Goal: Connect with others: Connect with others

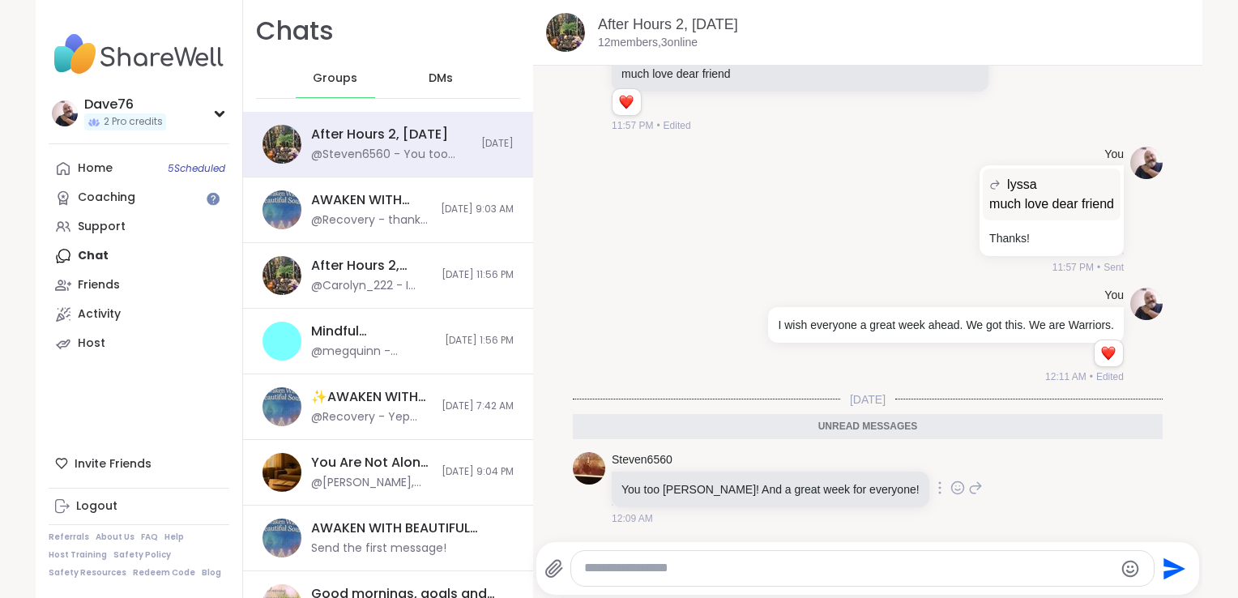
click at [950, 485] on icon at bounding box center [957, 487] width 15 height 16
click at [821, 460] on div "Select Reaction: Heart" at bounding box center [828, 461] width 15 height 15
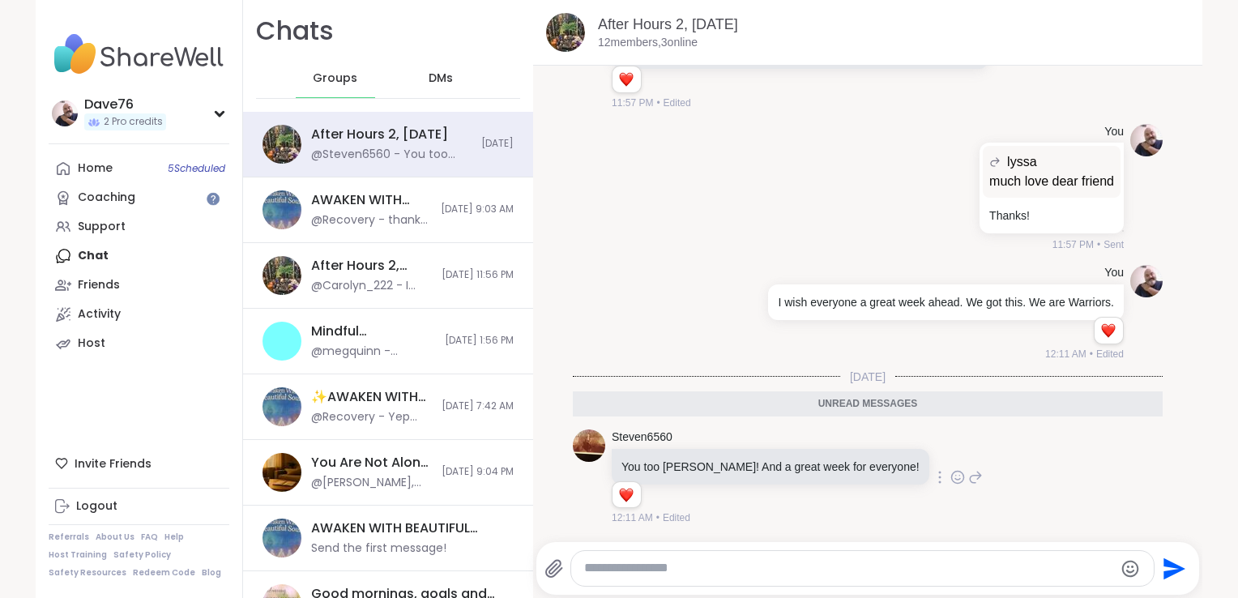
scroll to position [3533, 0]
click at [428, 81] on span "DMs" at bounding box center [440, 78] width 24 height 16
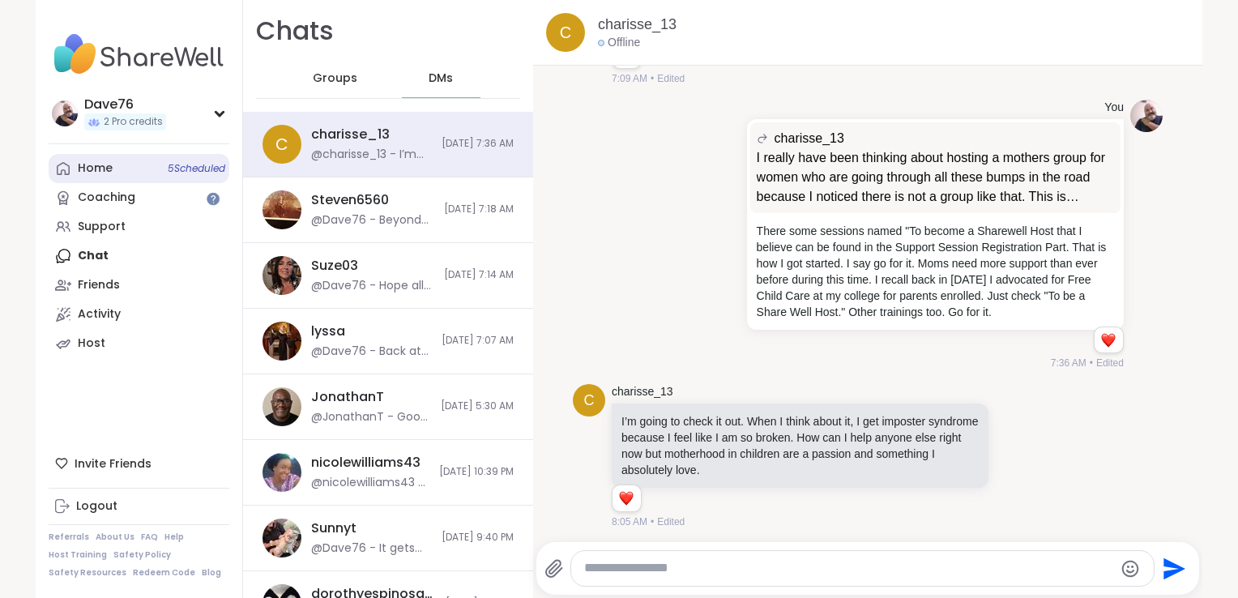
click at [106, 170] on link "Home 5 Scheduled" at bounding box center [139, 168] width 181 height 29
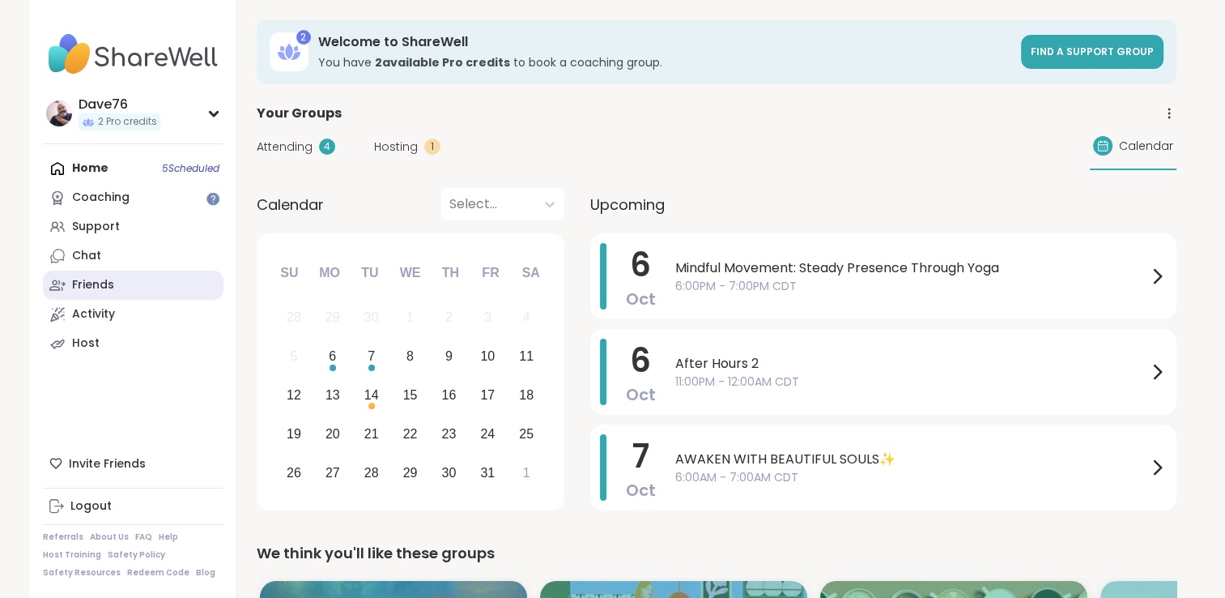
click at [123, 283] on link "Friends" at bounding box center [133, 285] width 181 height 29
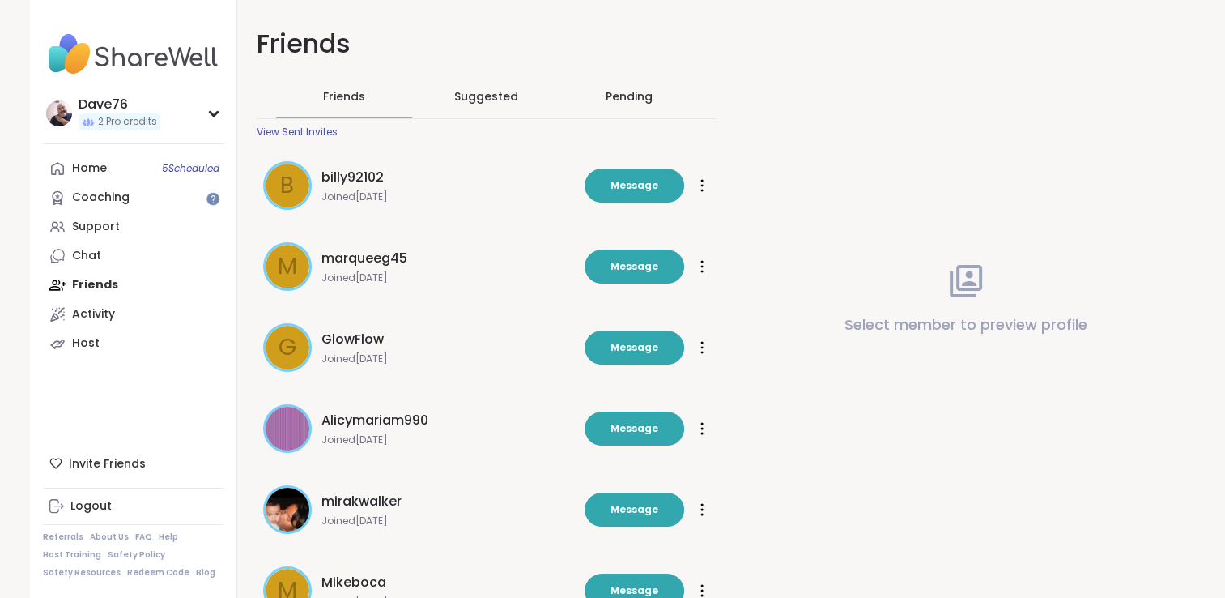
click at [483, 103] on span "Suggested" at bounding box center [486, 96] width 64 height 16
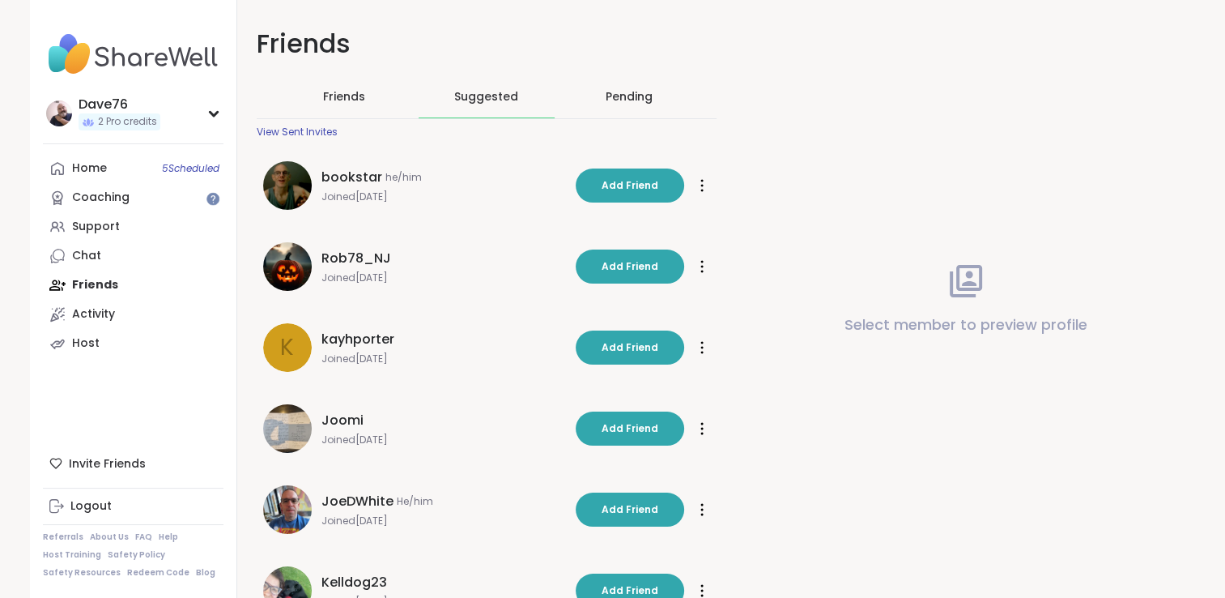
click at [609, 104] on div "Pending" at bounding box center [629, 96] width 47 height 16
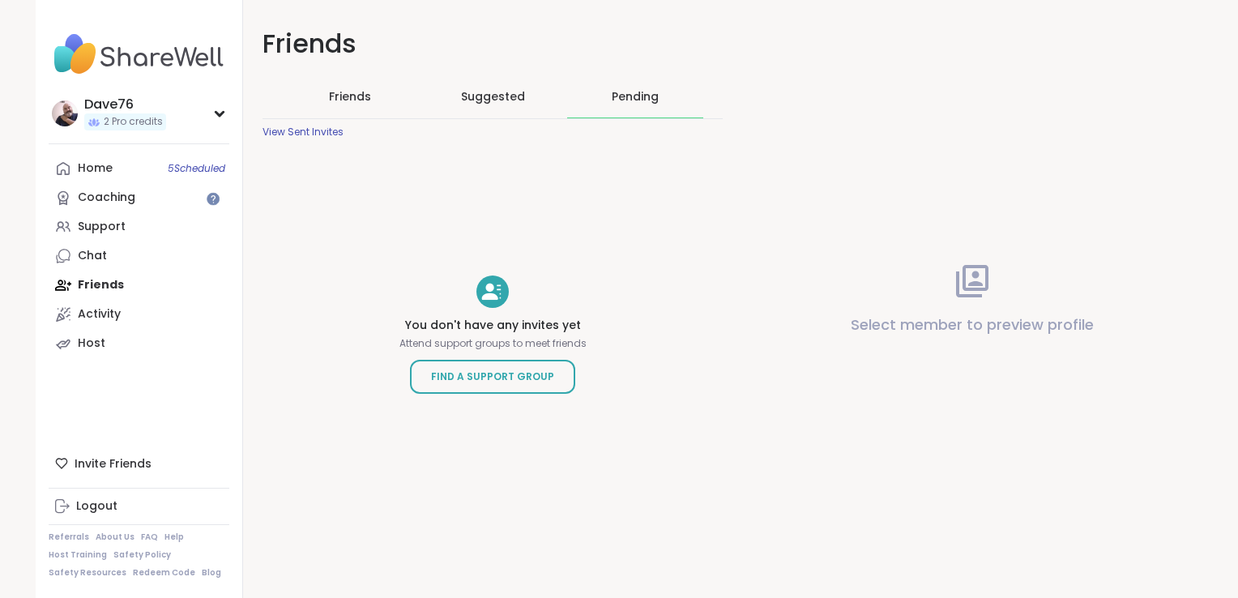
click at [354, 99] on span "Friends" at bounding box center [350, 96] width 42 height 16
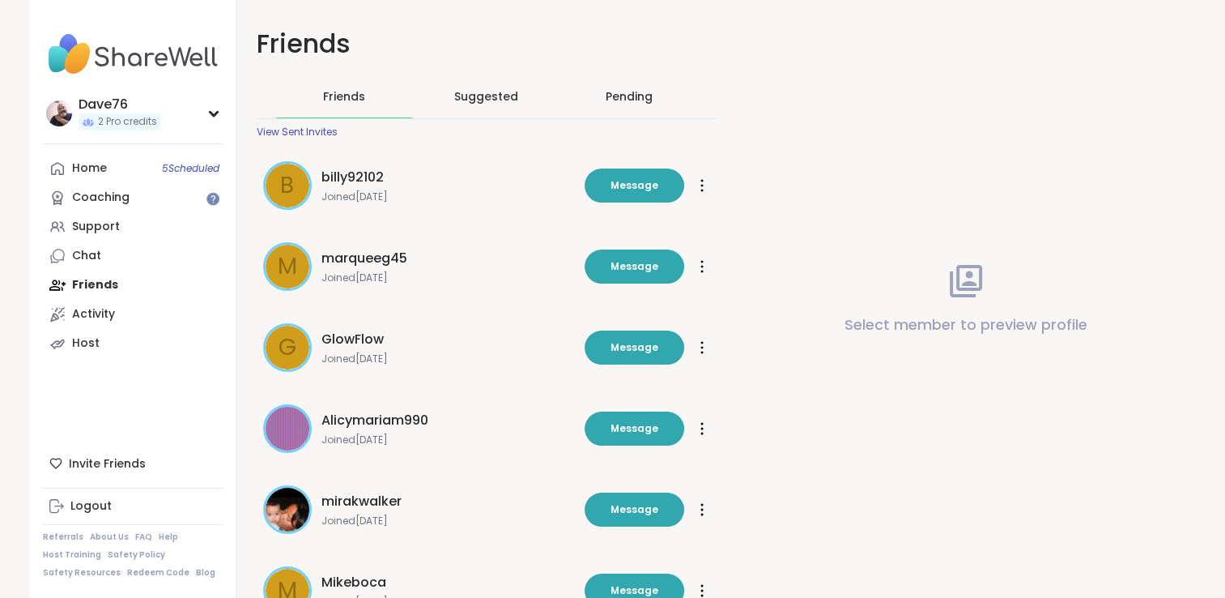
click at [327, 126] on div "View Sent Invites" at bounding box center [297, 132] width 81 height 13
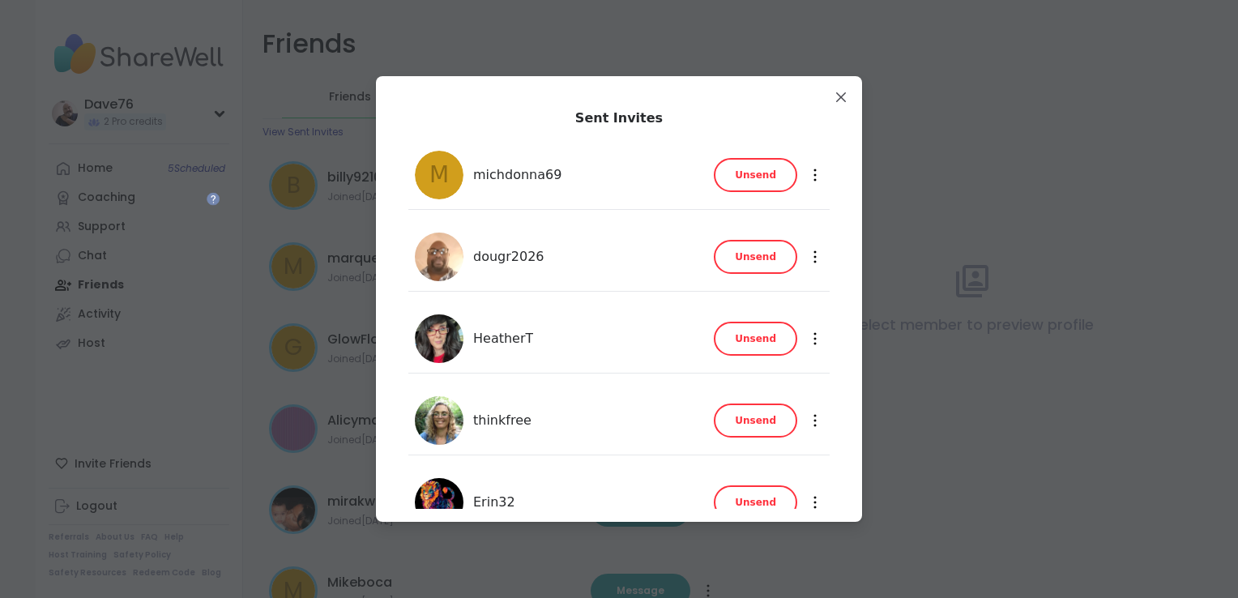
click at [844, 397] on div "Sent Invites m michdonna69 Unsend Unsend dougr2026 Unsend Unsend HeatherT Unsen…" at bounding box center [619, 298] width 486 height 445
click at [842, 462] on div "Sent Invites m michdonna69 Unsend Unsend dougr2026 Unsend Unsend HeatherT Unsen…" at bounding box center [619, 298] width 486 height 445
drag, startPoint x: 842, startPoint y: 462, endPoint x: 837, endPoint y: 484, distance: 23.2
click at [837, 484] on div "Sent Invites m michdonna69 Unsend Unsend dougr2026 Unsend Unsend HeatherT Unsen…" at bounding box center [619, 367] width 460 height 556
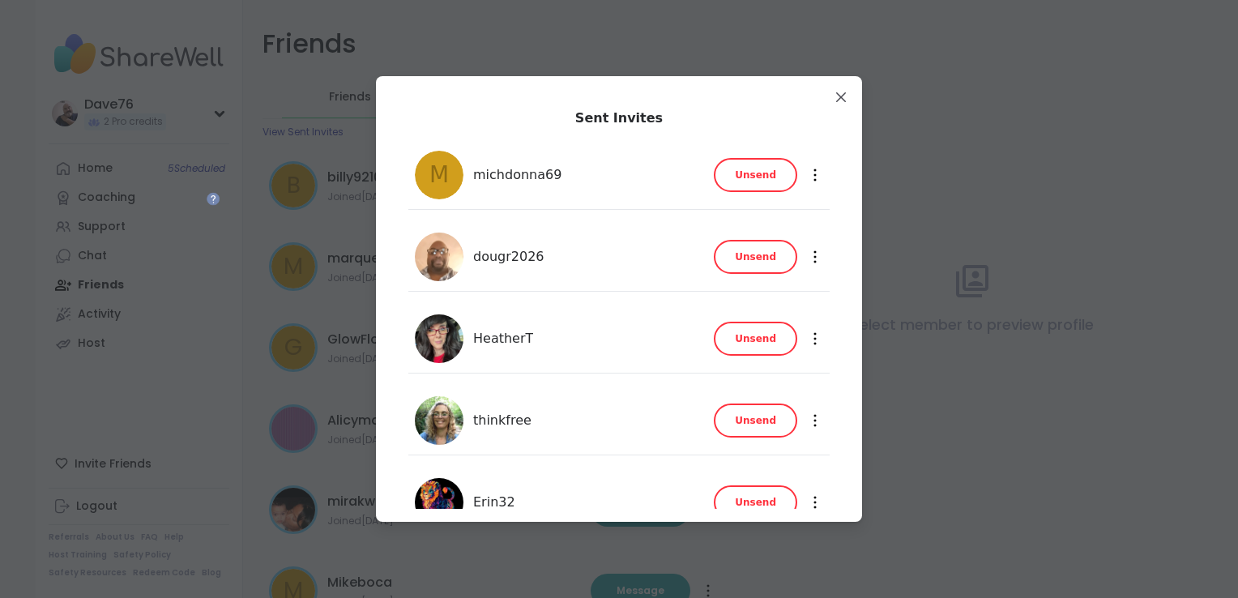
click at [837, 484] on div "Sent Invites m michdonna69 Unsend Unsend dougr2026 Unsend Unsend HeatherT Unsen…" at bounding box center [619, 367] width 460 height 556
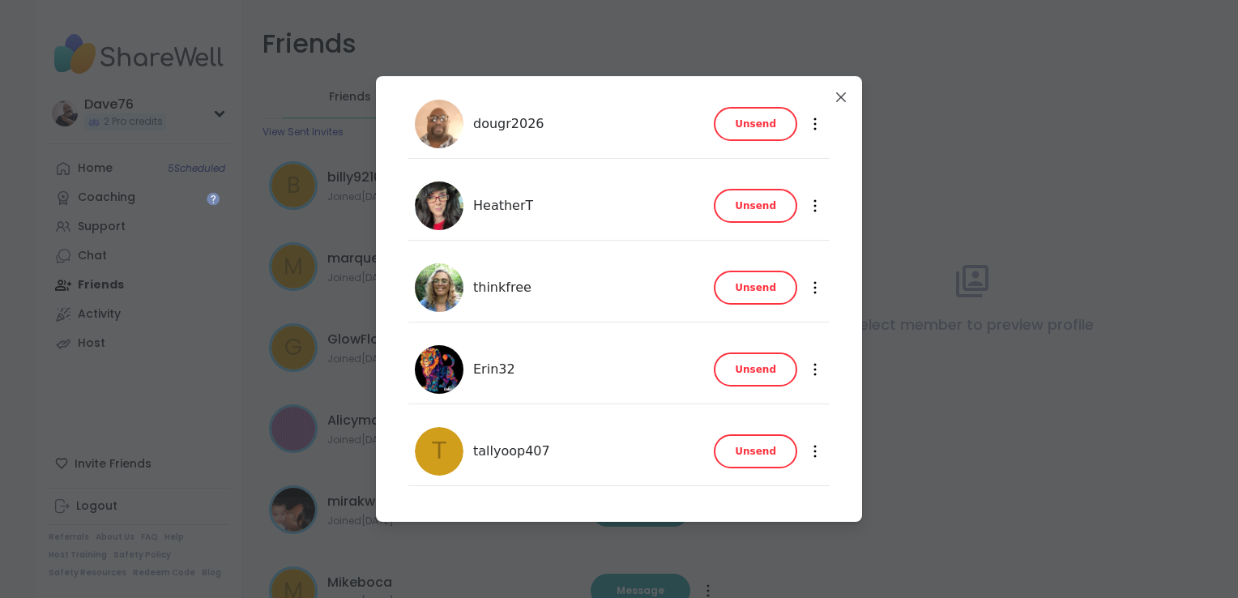
scroll to position [134, 0]
click at [750, 202] on span "Unsend" at bounding box center [755, 204] width 41 height 15
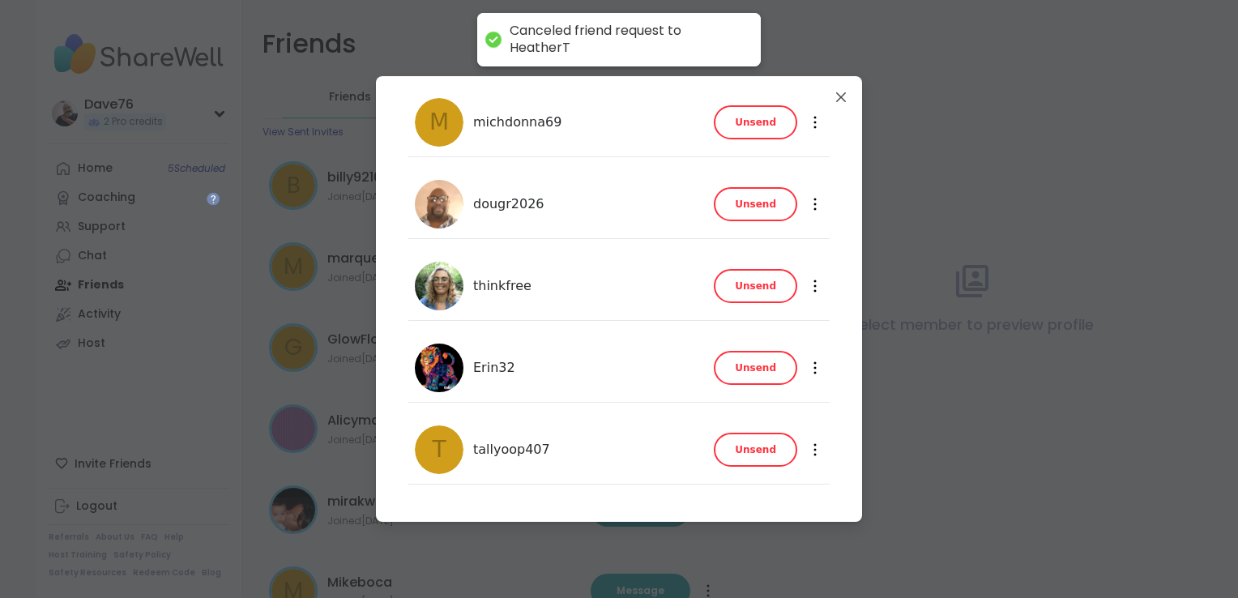
click at [756, 292] on span "Unsend" at bounding box center [755, 286] width 41 height 15
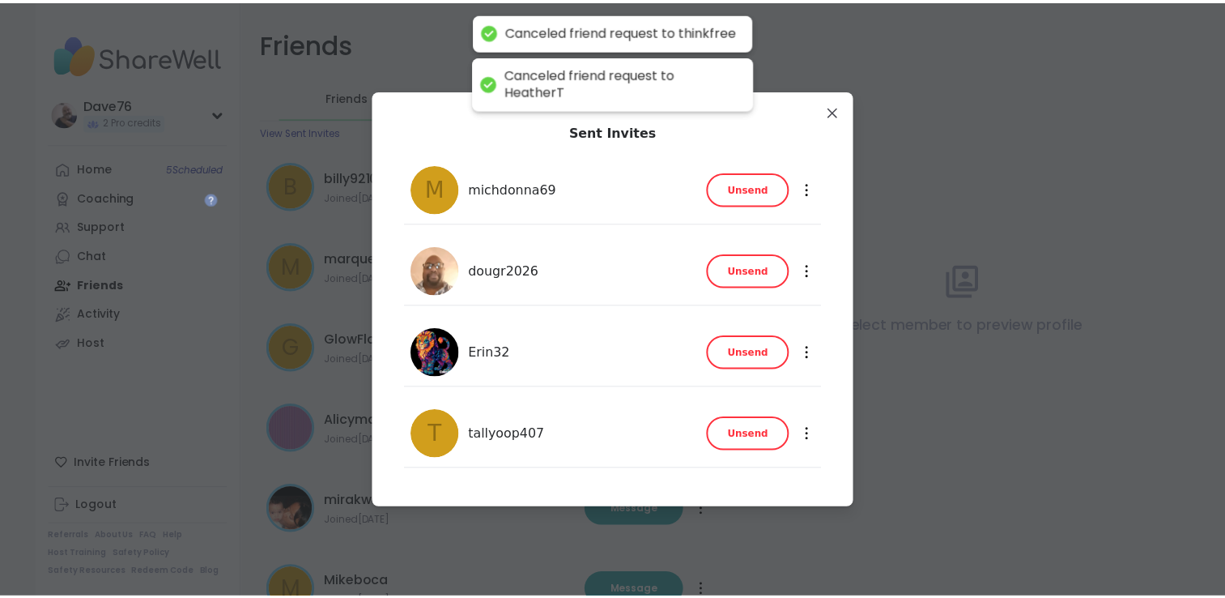
scroll to position [0, 0]
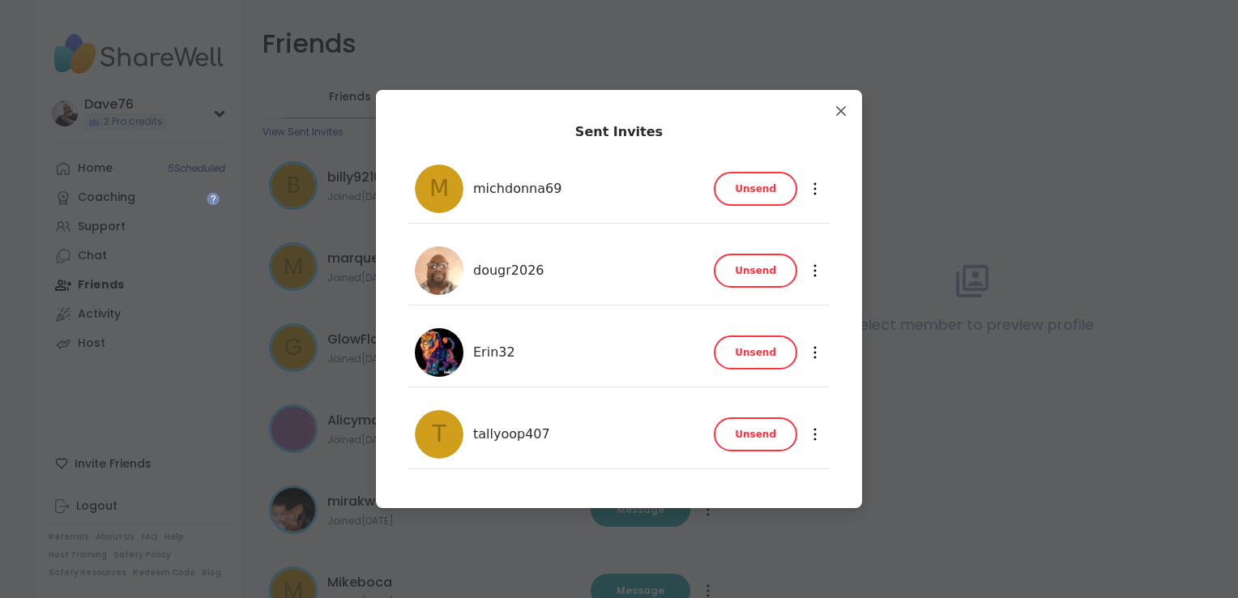
click at [757, 192] on span "Unsend" at bounding box center [755, 188] width 41 height 15
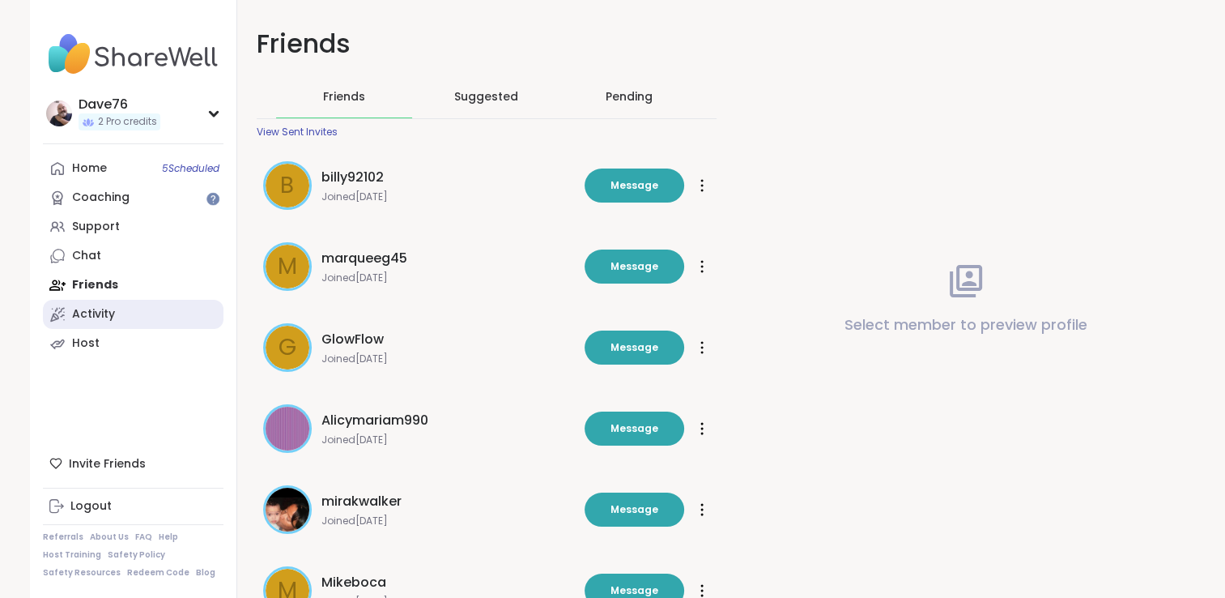
click at [89, 317] on div "Activity" at bounding box center [93, 314] width 43 height 16
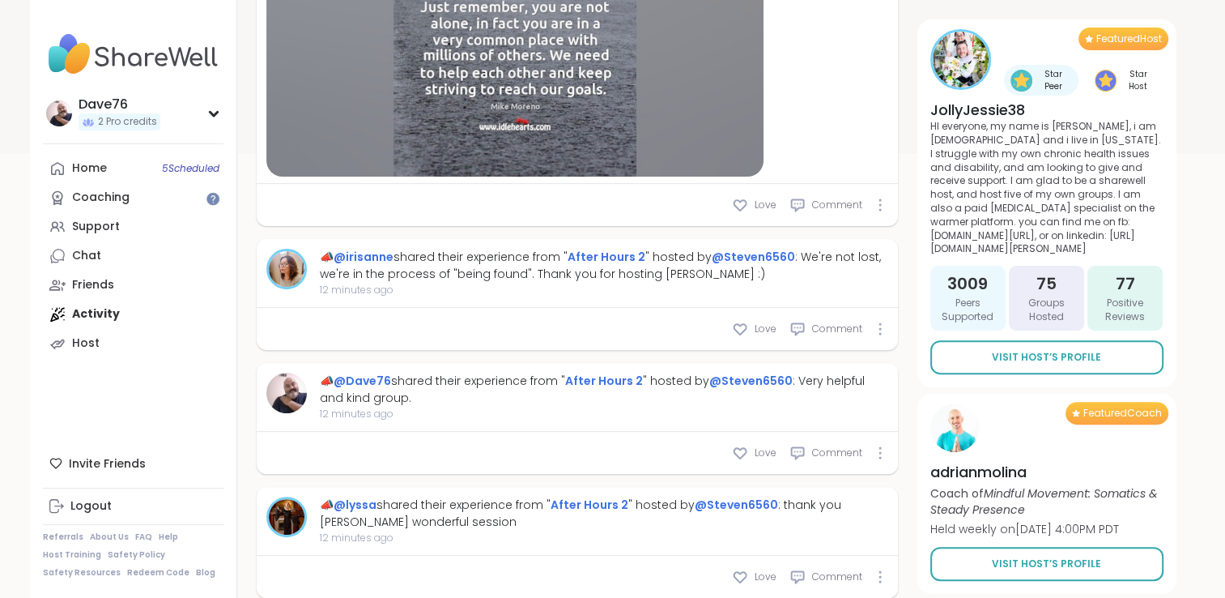
scroll to position [522, 0]
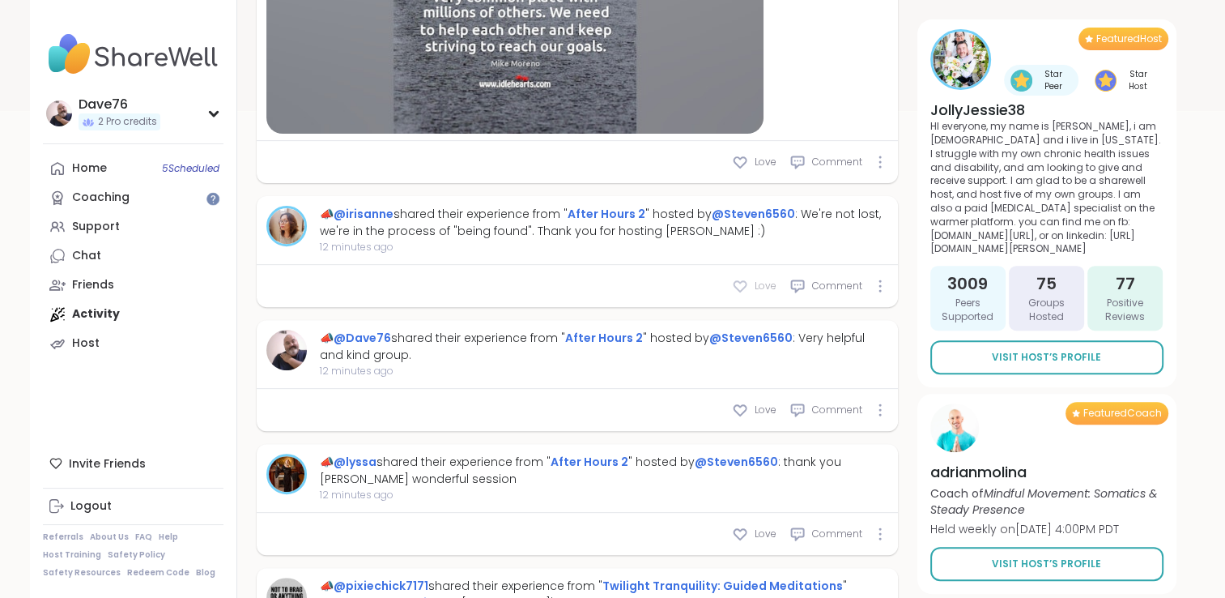
click at [736, 284] on icon at bounding box center [740, 286] width 16 height 16
click at [754, 533] on div "Love" at bounding box center [754, 534] width 45 height 16
type textarea "*"
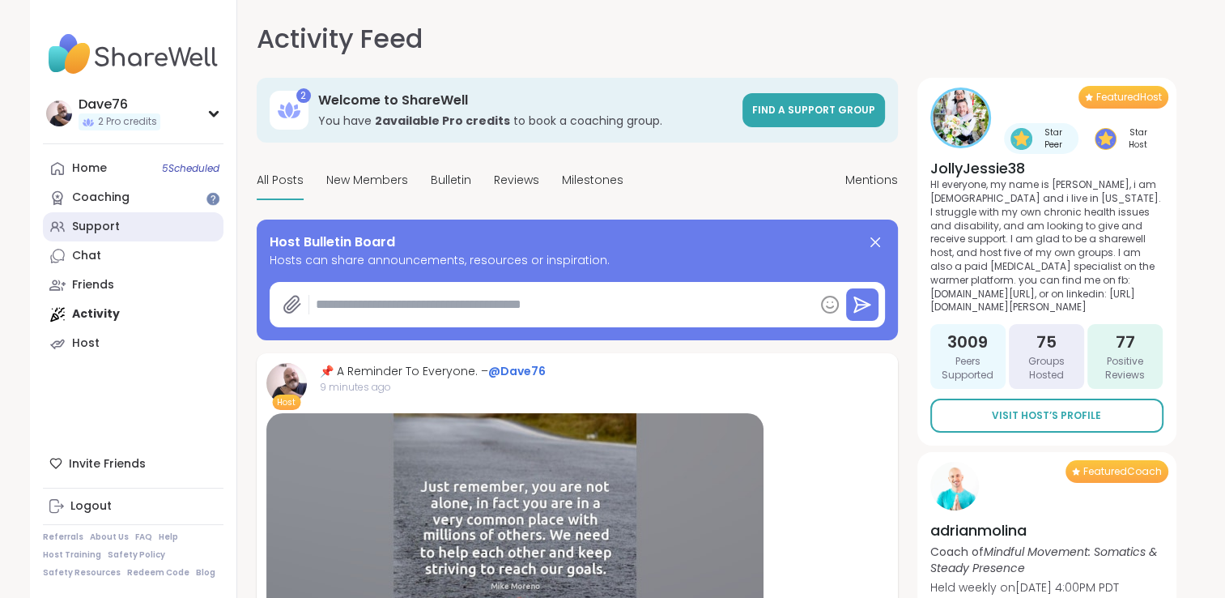
click at [100, 222] on div "Support" at bounding box center [96, 227] width 48 height 16
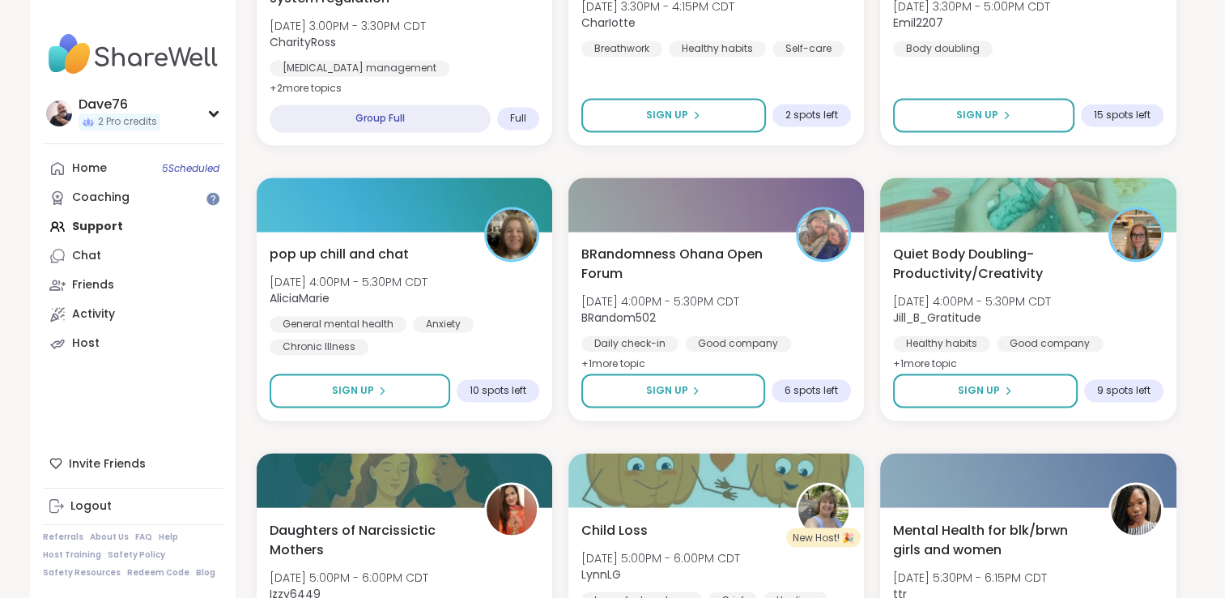
scroll to position [3053, 0]
